Goal: Task Accomplishment & Management: Manage account settings

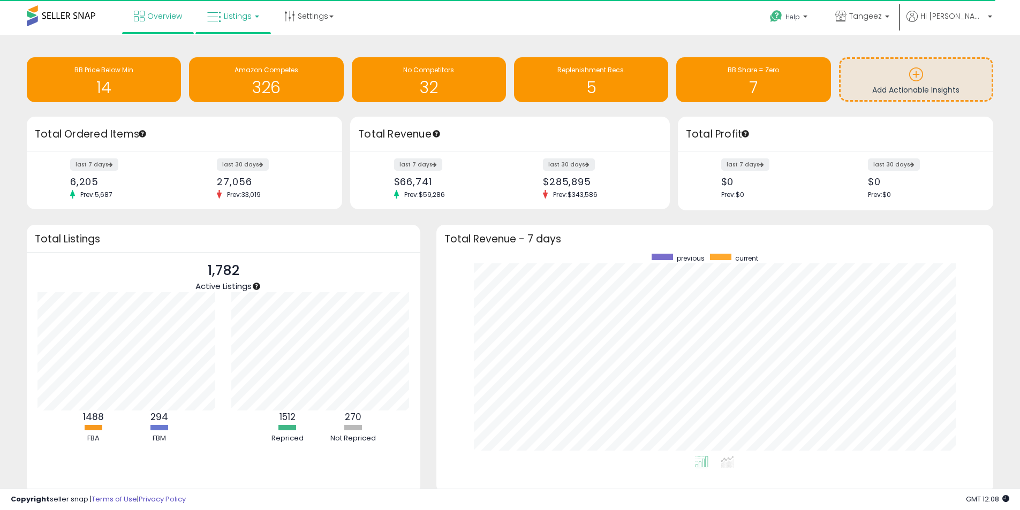
scroll to position [535193, 534860]
click at [229, 21] on link "Listings" at bounding box center [233, 16] width 68 height 32
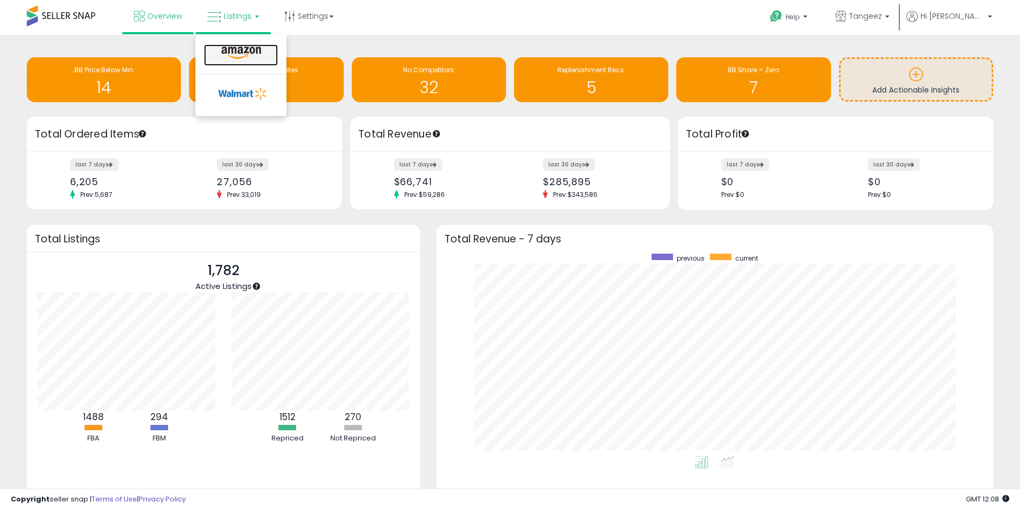
click at [231, 52] on icon at bounding box center [241, 53] width 47 height 14
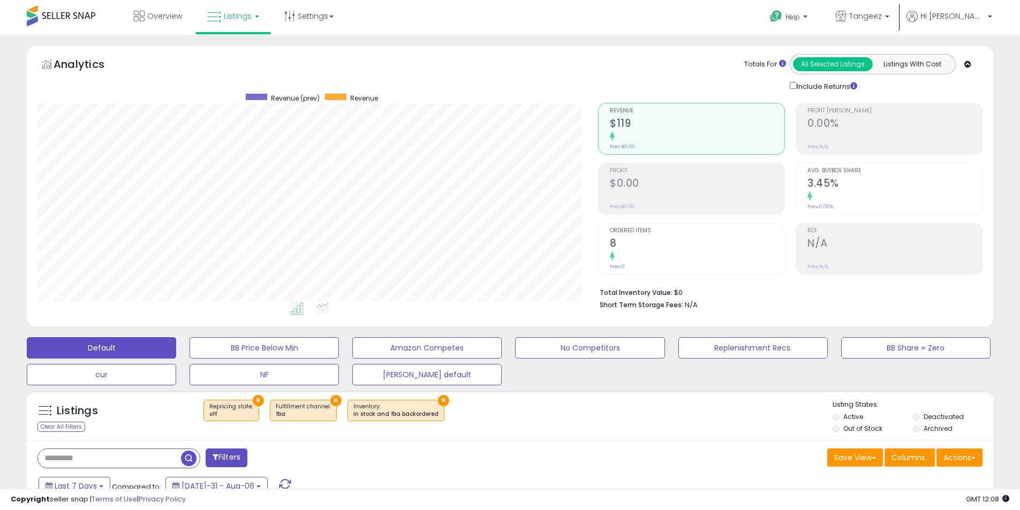
scroll to position [268, 0]
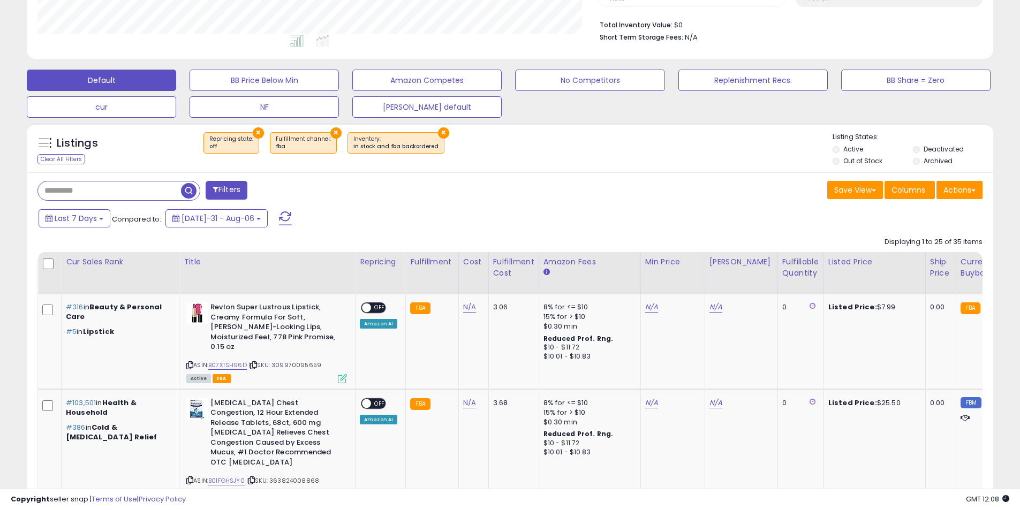
click at [257, 132] on button "×" at bounding box center [258, 132] width 11 height 11
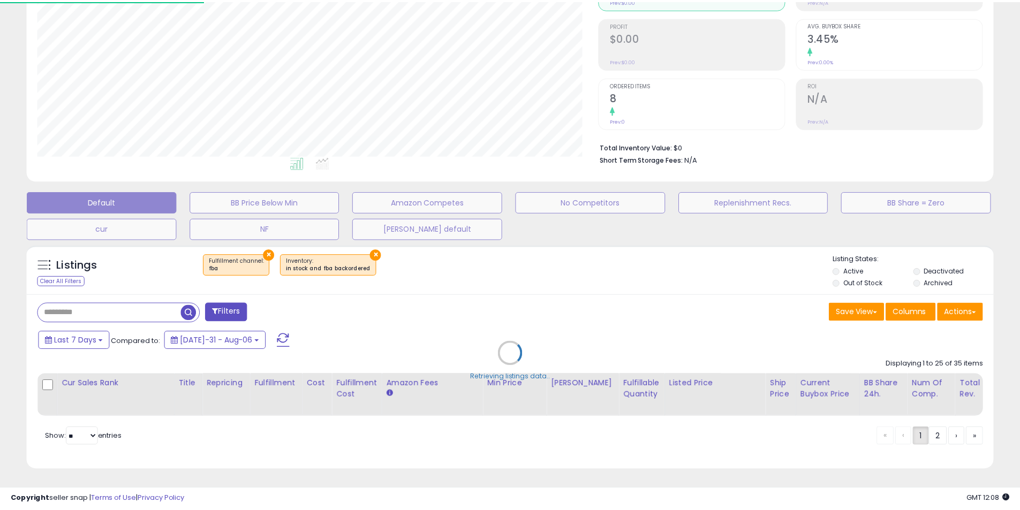
scroll to position [220, 565]
click at [266, 245] on div "Retrieving listings data.." at bounding box center [514, 362] width 990 height 244
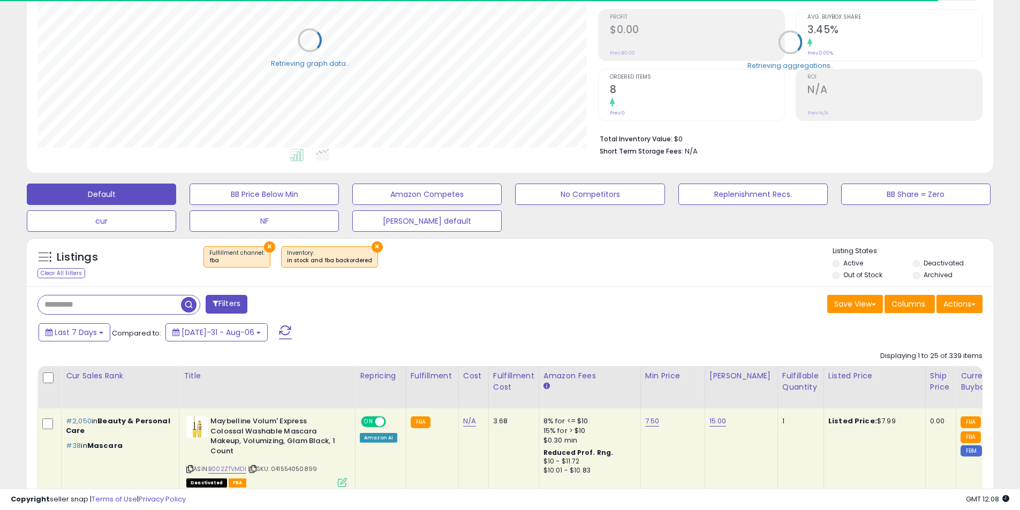
scroll to position [535176, 534835]
click at [266, 246] on button "×" at bounding box center [269, 246] width 11 height 11
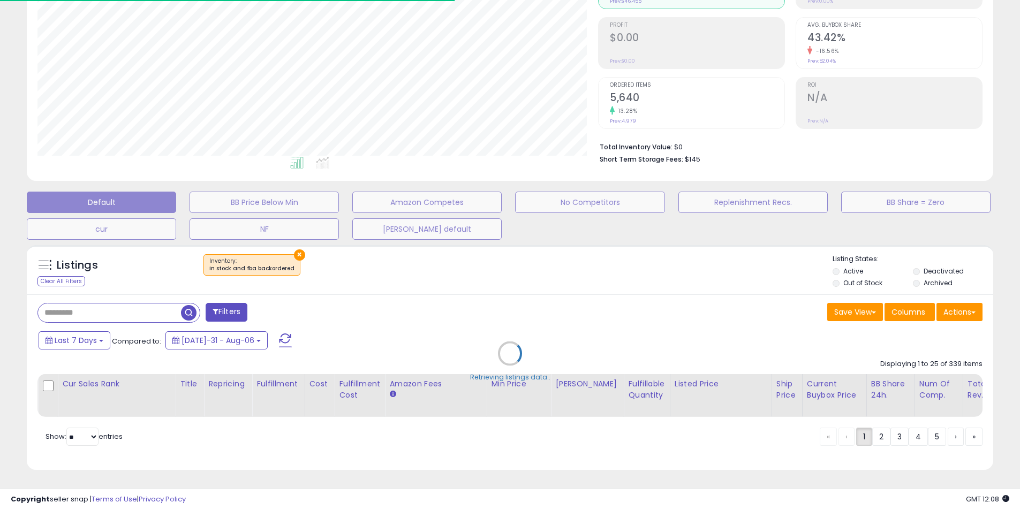
scroll to position [220, 561]
click at [293, 245] on div "Retrieving listings data.." at bounding box center [510, 362] width 982 height 244
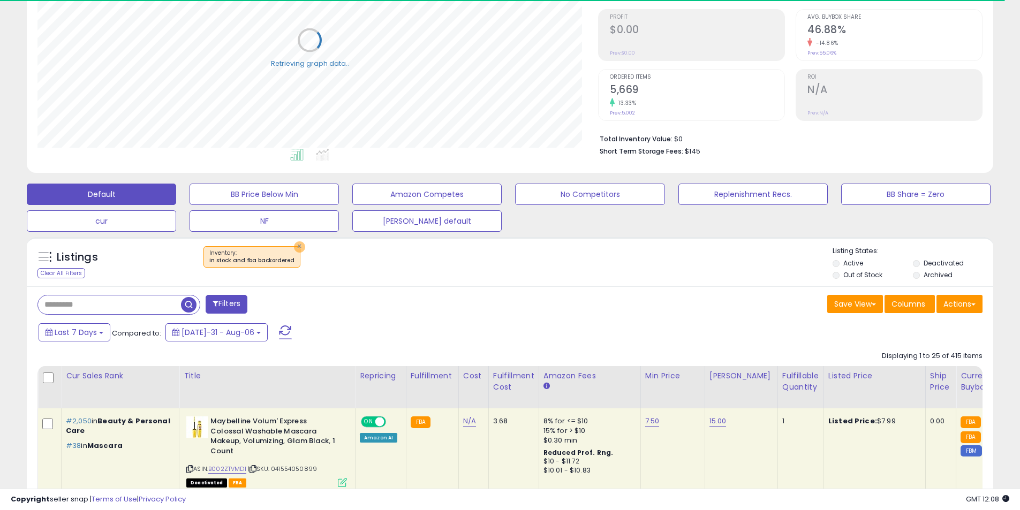
click at [294, 245] on button "×" at bounding box center [299, 246] width 11 height 11
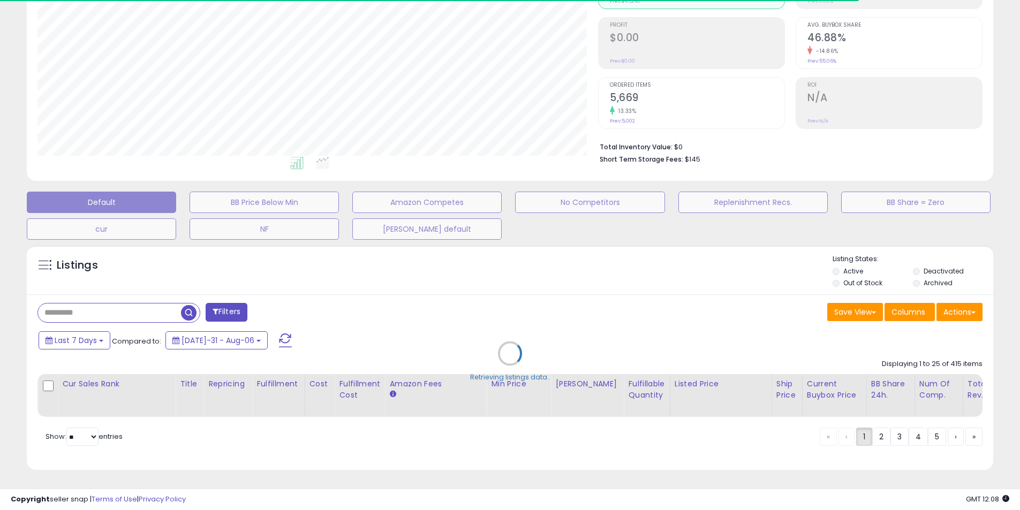
click at [61, 301] on div "Retrieving listings data.." at bounding box center [510, 362] width 982 height 244
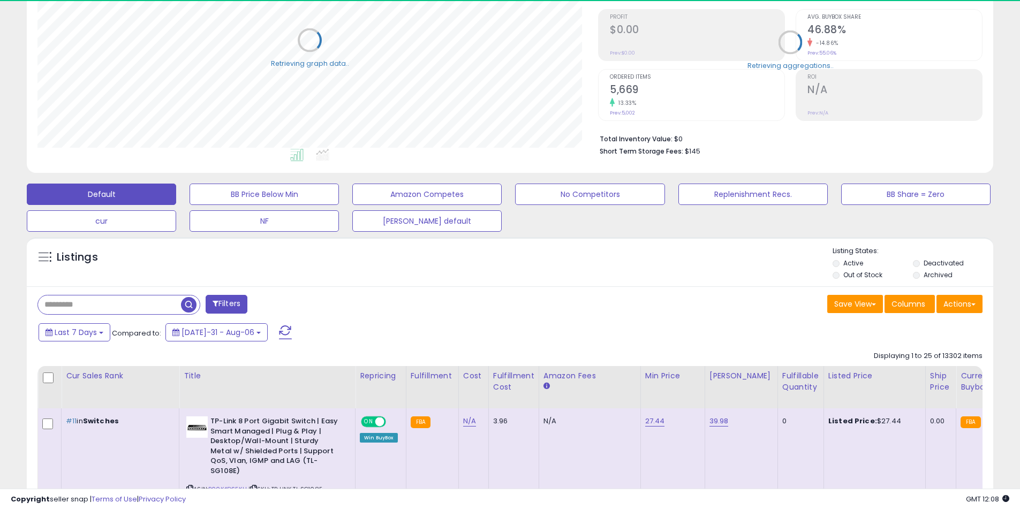
click at [84, 304] on input "text" at bounding box center [109, 305] width 143 height 19
paste input "**********"
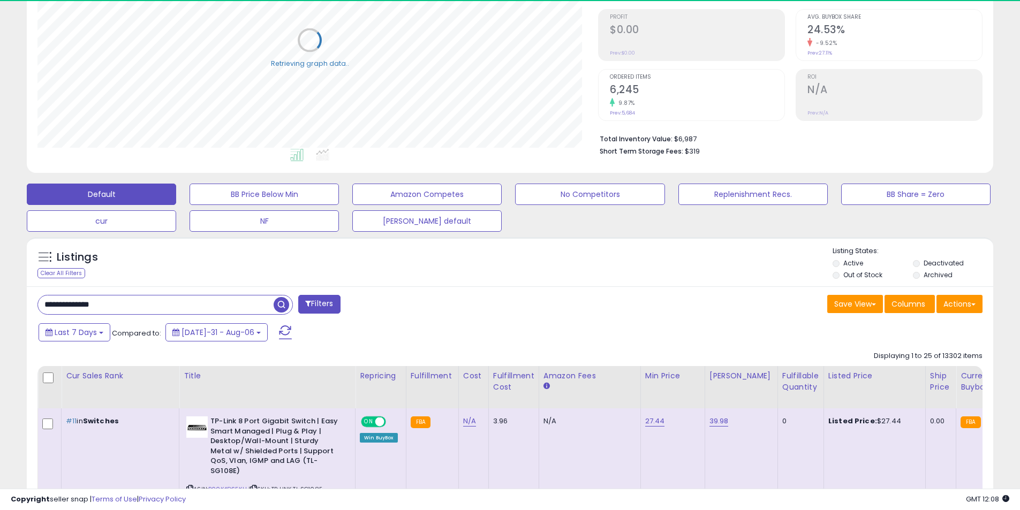
type input "**********"
click at [282, 305] on span "button" at bounding box center [282, 305] width 16 height 16
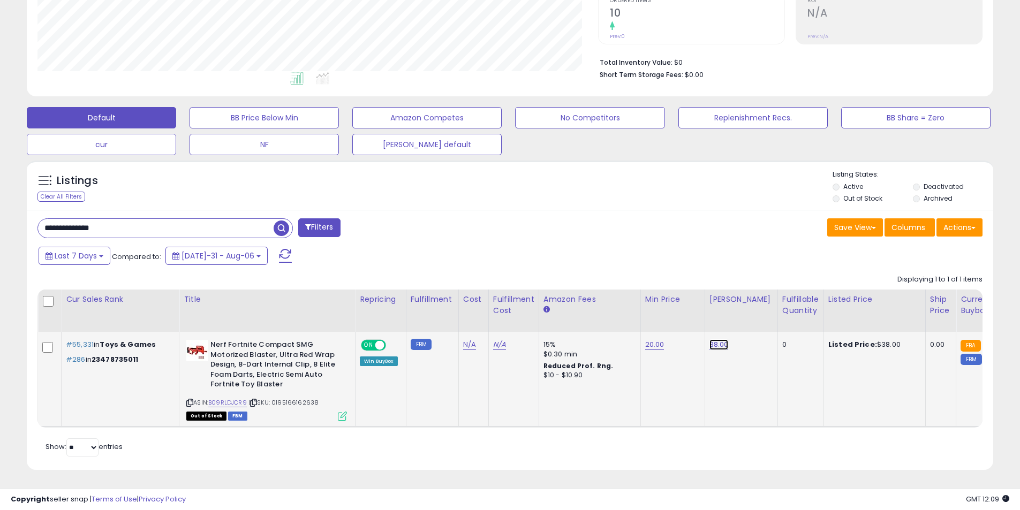
click at [716, 339] on link "38.00" at bounding box center [718, 344] width 19 height 11
type input "*"
type input "*****"
click at [650, 339] on link "20.00" at bounding box center [654, 344] width 19 height 11
type input "*"
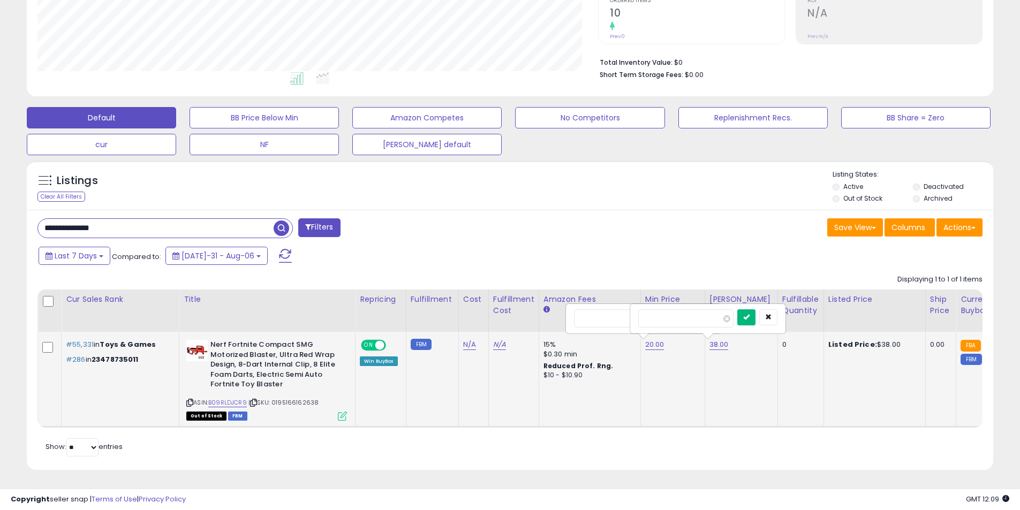
type input "*****"
click at [755, 313] on button "submit" at bounding box center [746, 317] width 18 height 16
